Goal: Navigation & Orientation: Find specific page/section

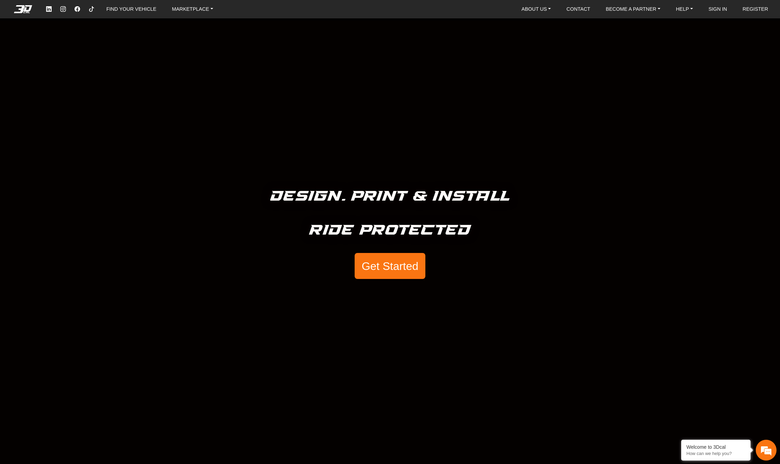
click at [384, 267] on button "Get Started" at bounding box center [389, 266] width 71 height 26
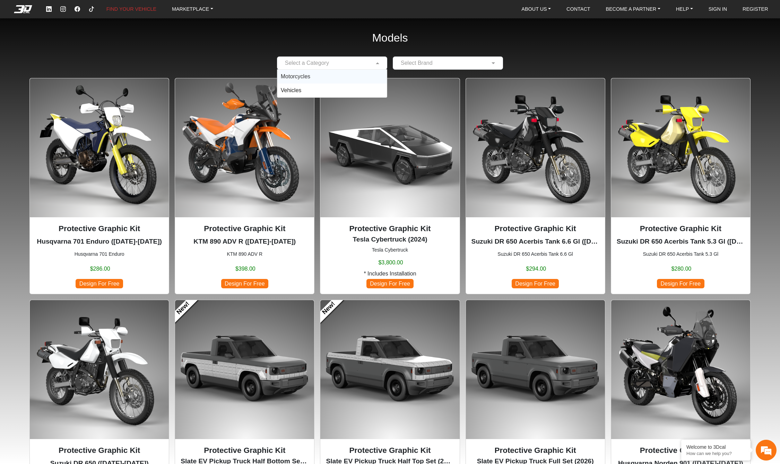
click at [376, 62] on span at bounding box center [378, 63] width 9 height 8
click at [297, 75] on span "Motorcycles" at bounding box center [295, 76] width 29 height 6
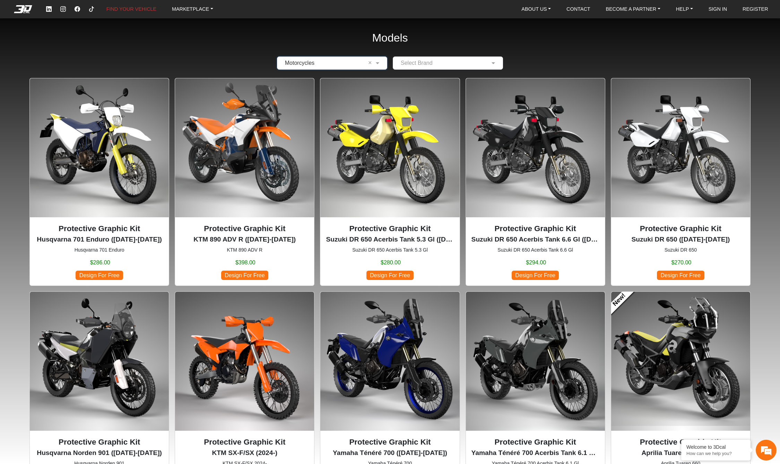
click at [443, 63] on input "text" at bounding box center [440, 63] width 89 height 8
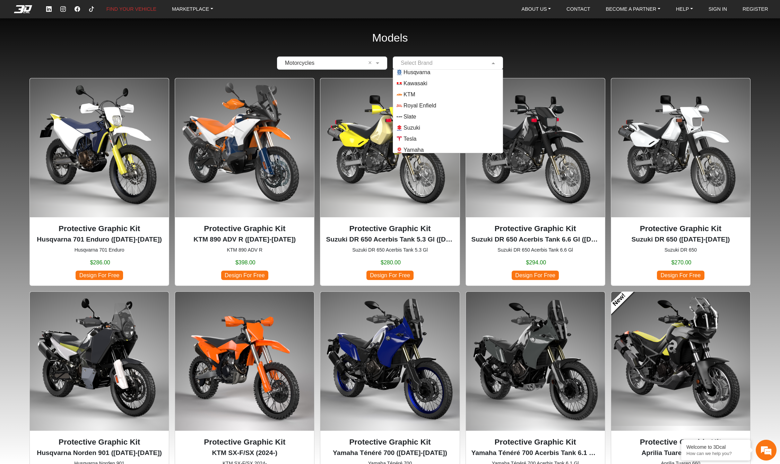
scroll to position [61, 0]
click at [525, 60] on div "× Motorcycles × Select Brand Aprilia BMW Chevrolet Ford Honda Husqvarna Kawasak…" at bounding box center [389, 62] width 735 height 13
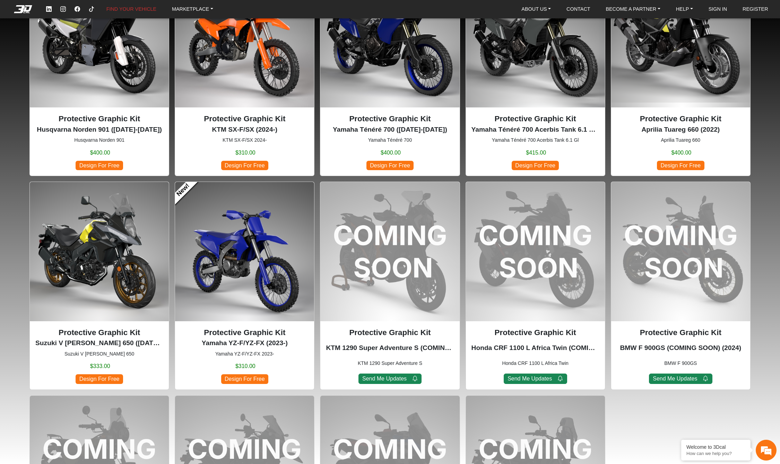
scroll to position [524, 0]
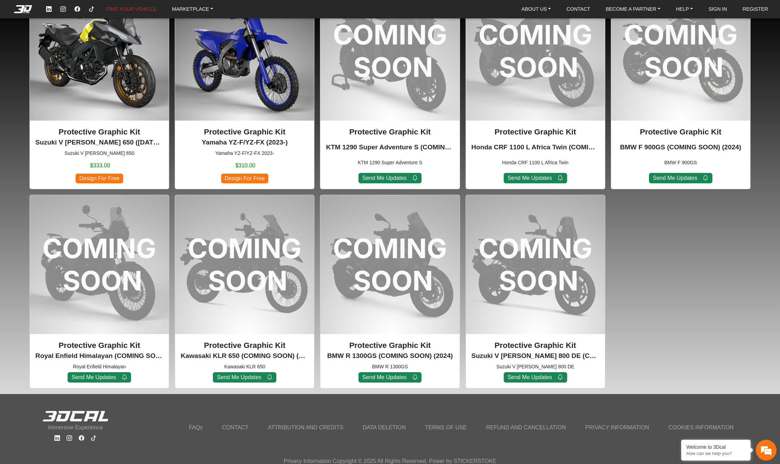
click at [117, 275] on div "Protective Graphic Kit Royal Enfield Himalayan (COMING SOON) (2024) Royal Enfie…" at bounding box center [99, 292] width 140 height 194
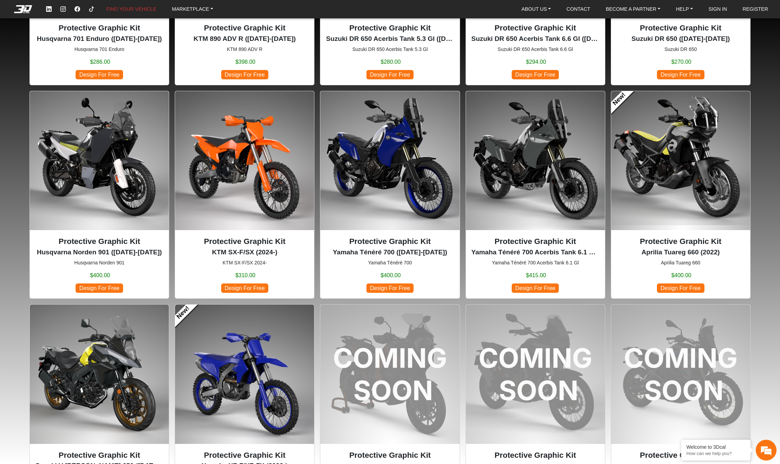
scroll to position [0, 0]
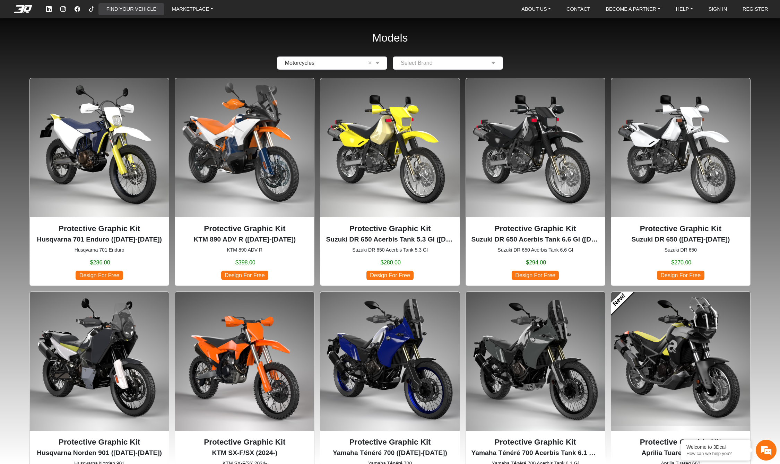
click at [141, 9] on link "FIND YOUR VEHICLE" at bounding box center [131, 9] width 55 height 12
click at [205, 8] on link "MARKETPLACE" at bounding box center [192, 9] width 47 height 12
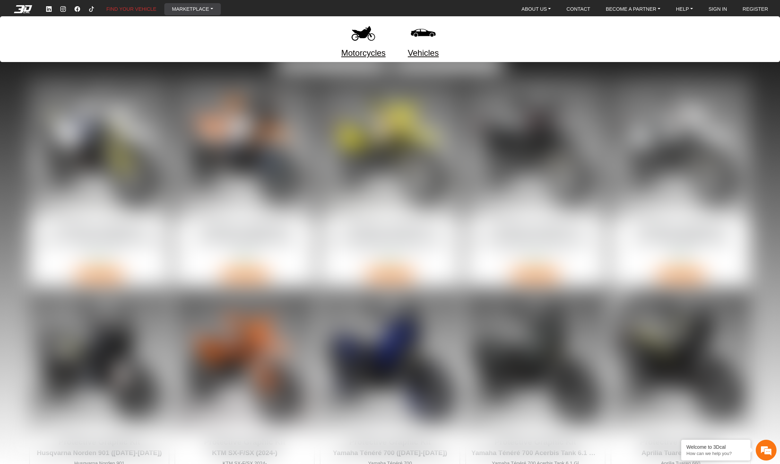
click at [366, 51] on link "Motorcycles" at bounding box center [363, 53] width 44 height 12
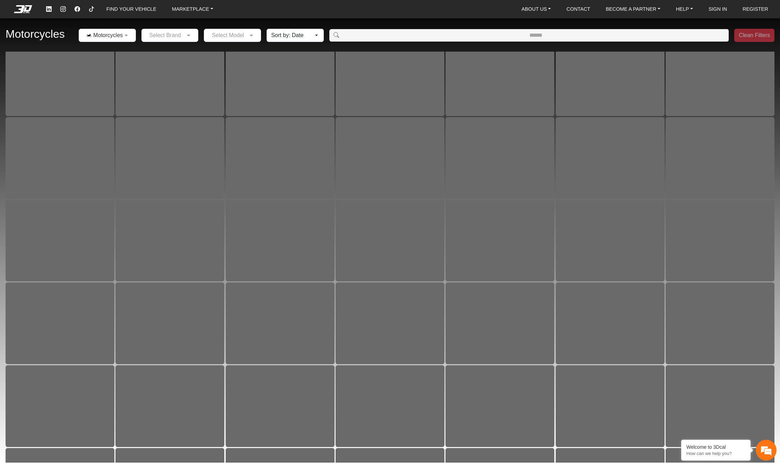
scroll to position [1516, 0]
